Goal: Information Seeking & Learning: Learn about a topic

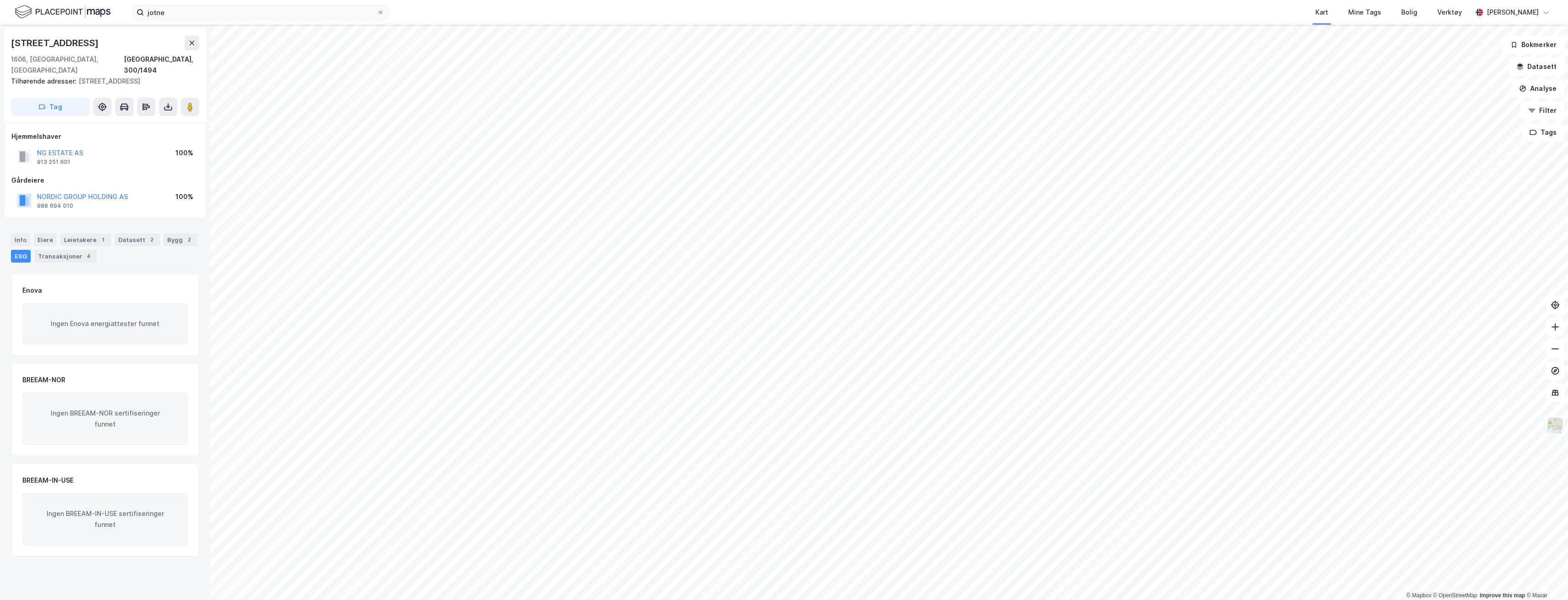
click at [68, 15] on img at bounding box center [63, 12] width 96 height 16
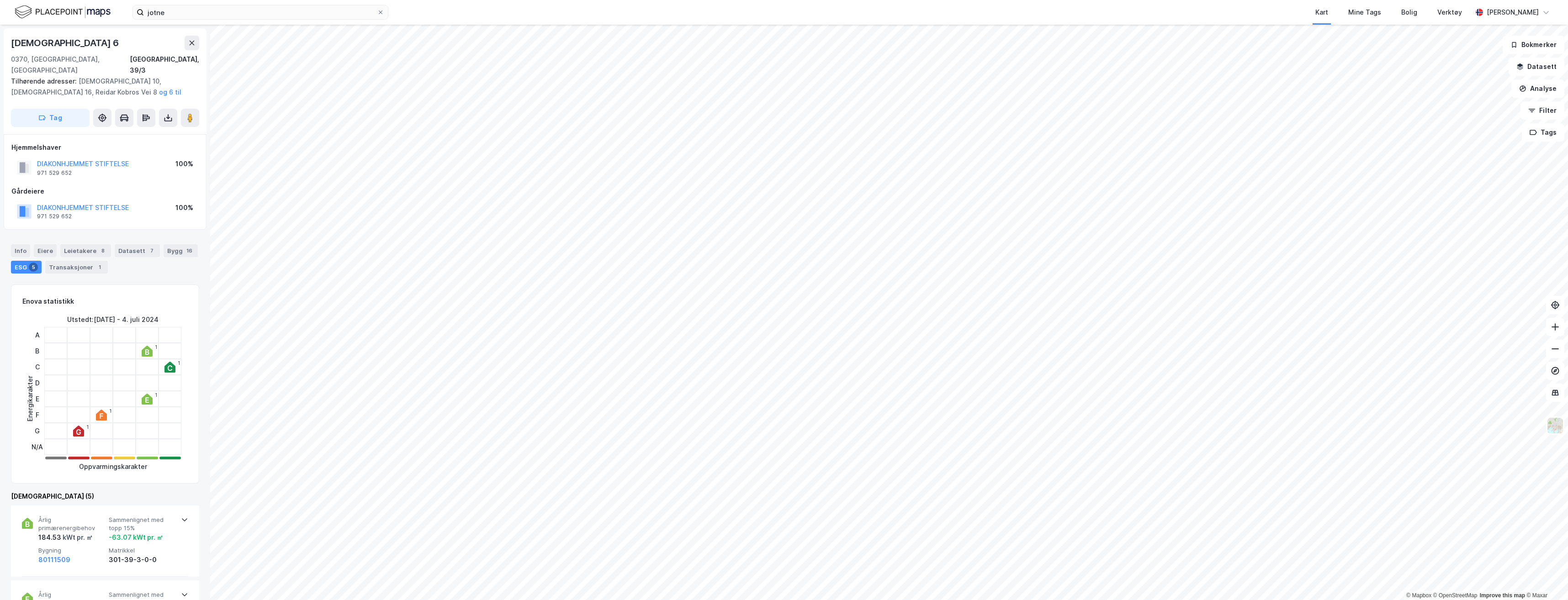
click at [188, 52] on div "[DEMOGRAPHIC_DATA][STREET_ADDRESS]" at bounding box center [105, 56] width 188 height 40
click at [188, 44] on icon at bounding box center [192, 43] width 7 height 7
click at [193, 46] on icon at bounding box center [192, 43] width 7 height 7
click at [15, 244] on div "Info" at bounding box center [20, 251] width 19 height 13
